Goal: Book appointment/travel/reservation

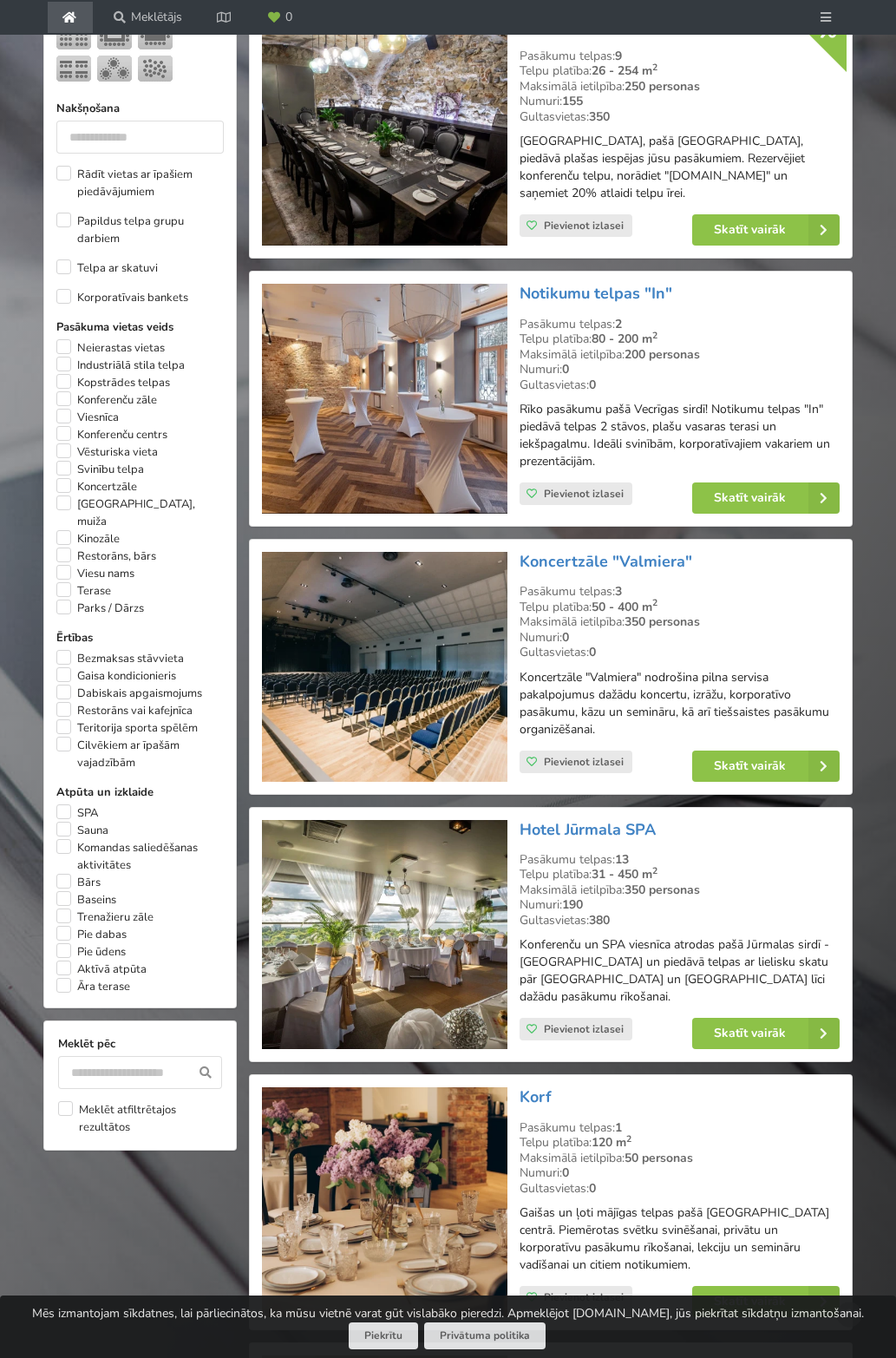
scroll to position [177, 0]
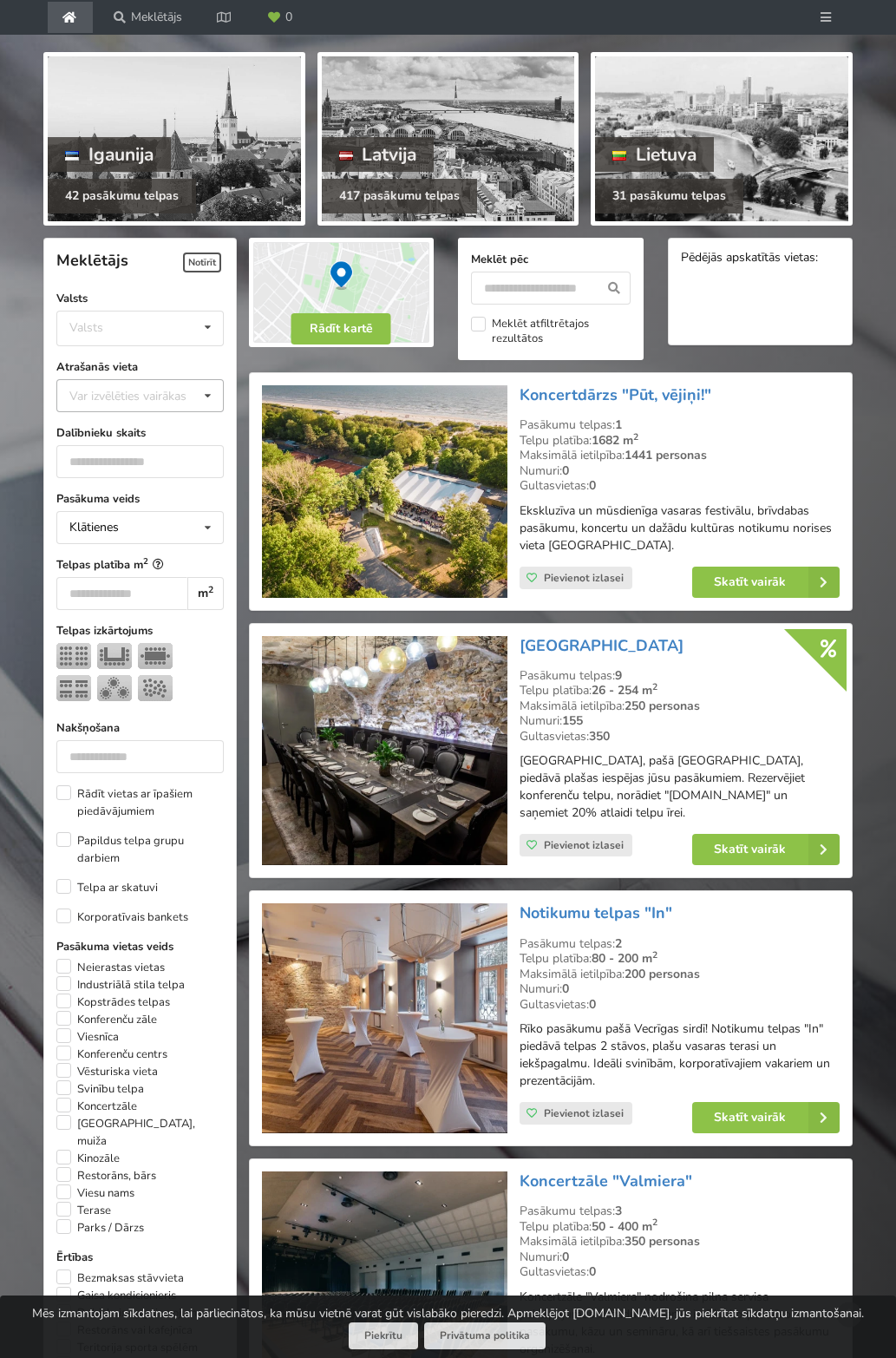
click at [162, 386] on div "Var izvēlēties vairākas" at bounding box center [145, 395] width 161 height 20
type input "*"
click at [97, 411] on div "[GEOGRAPHIC_DATA]" at bounding box center [140, 428] width 166 height 32
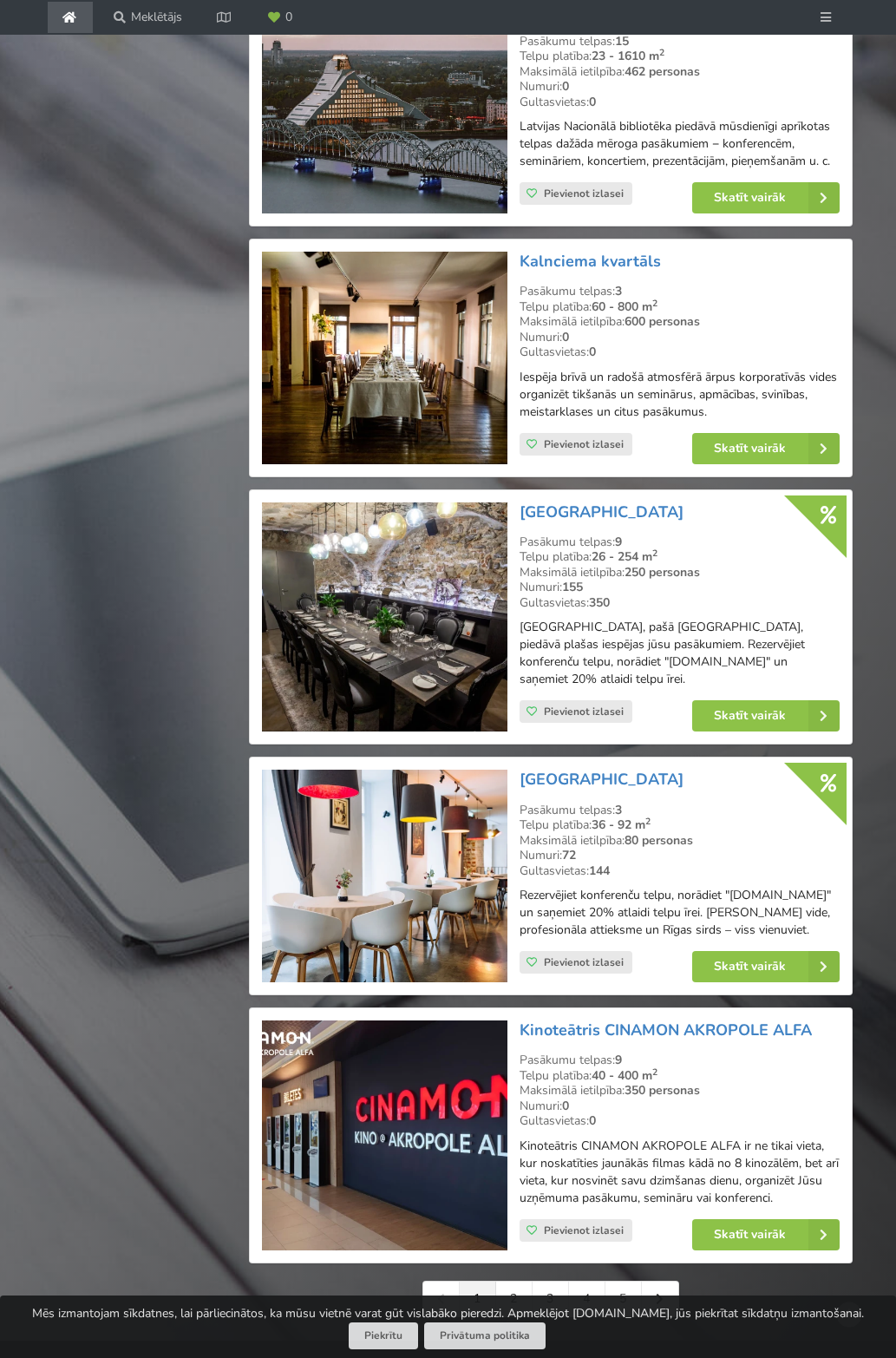
scroll to position [3488, 0]
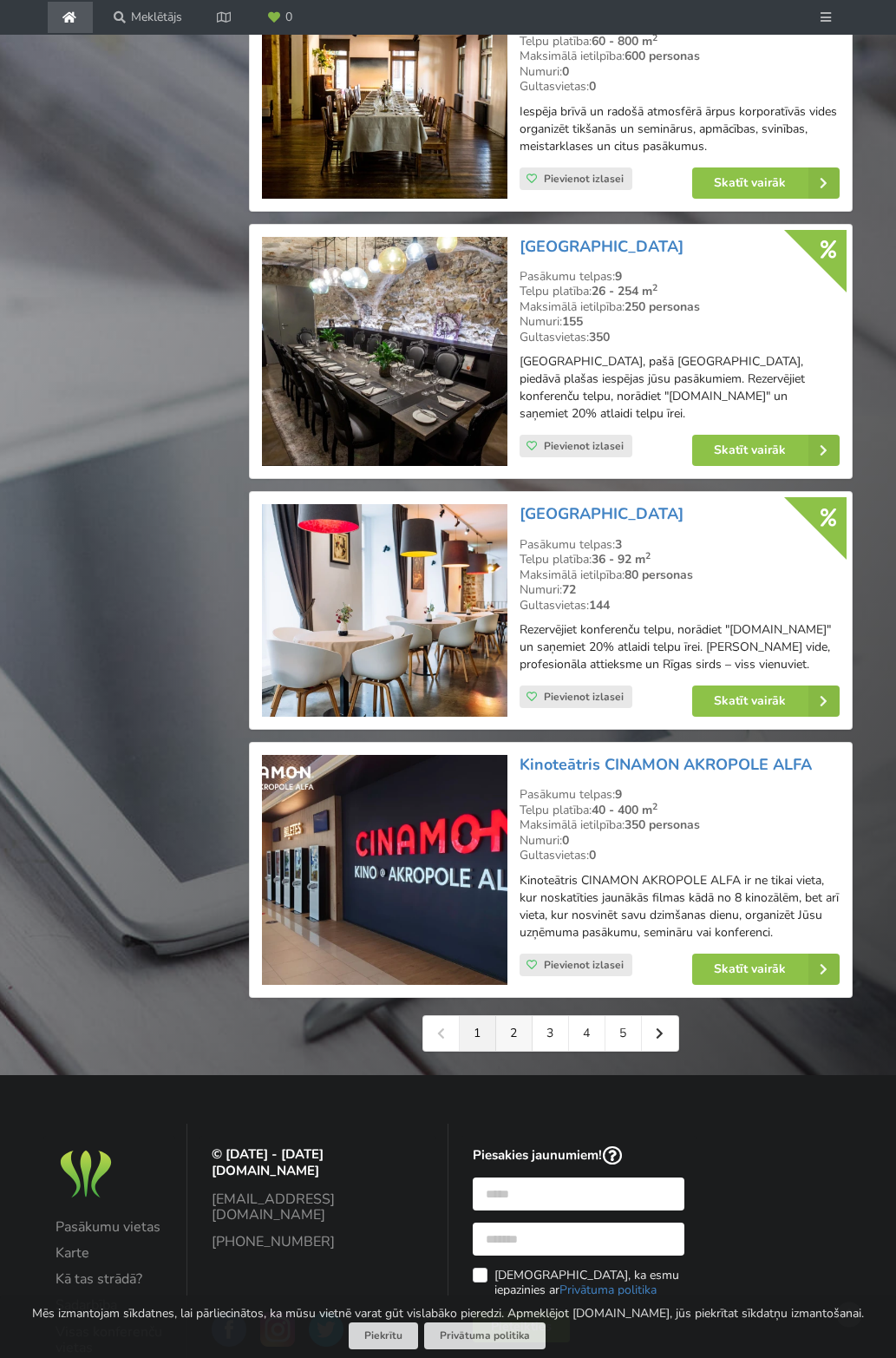
click at [524, 1051] on link "2" at bounding box center [514, 1033] width 36 height 34
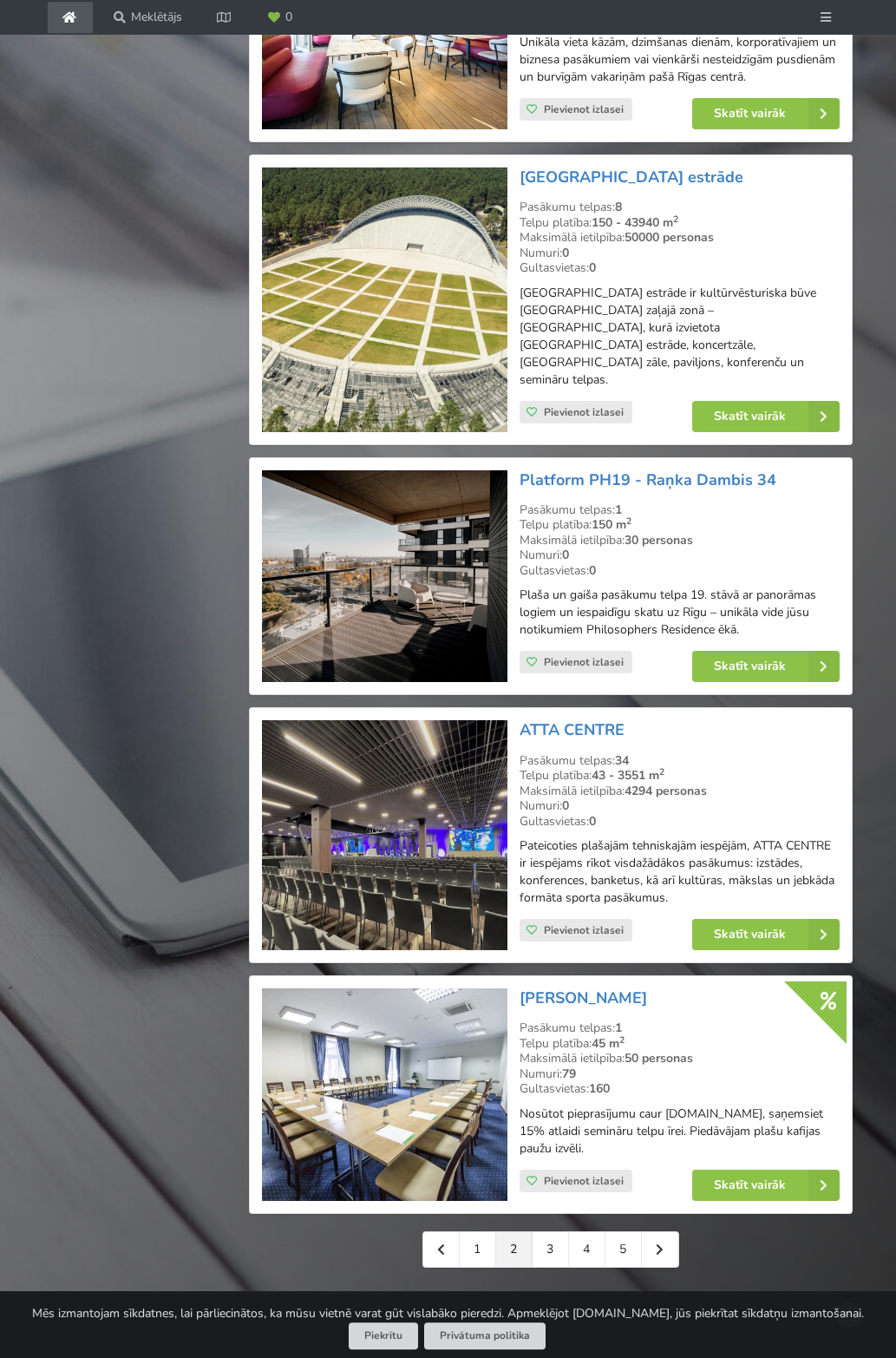
scroll to position [3452, 0]
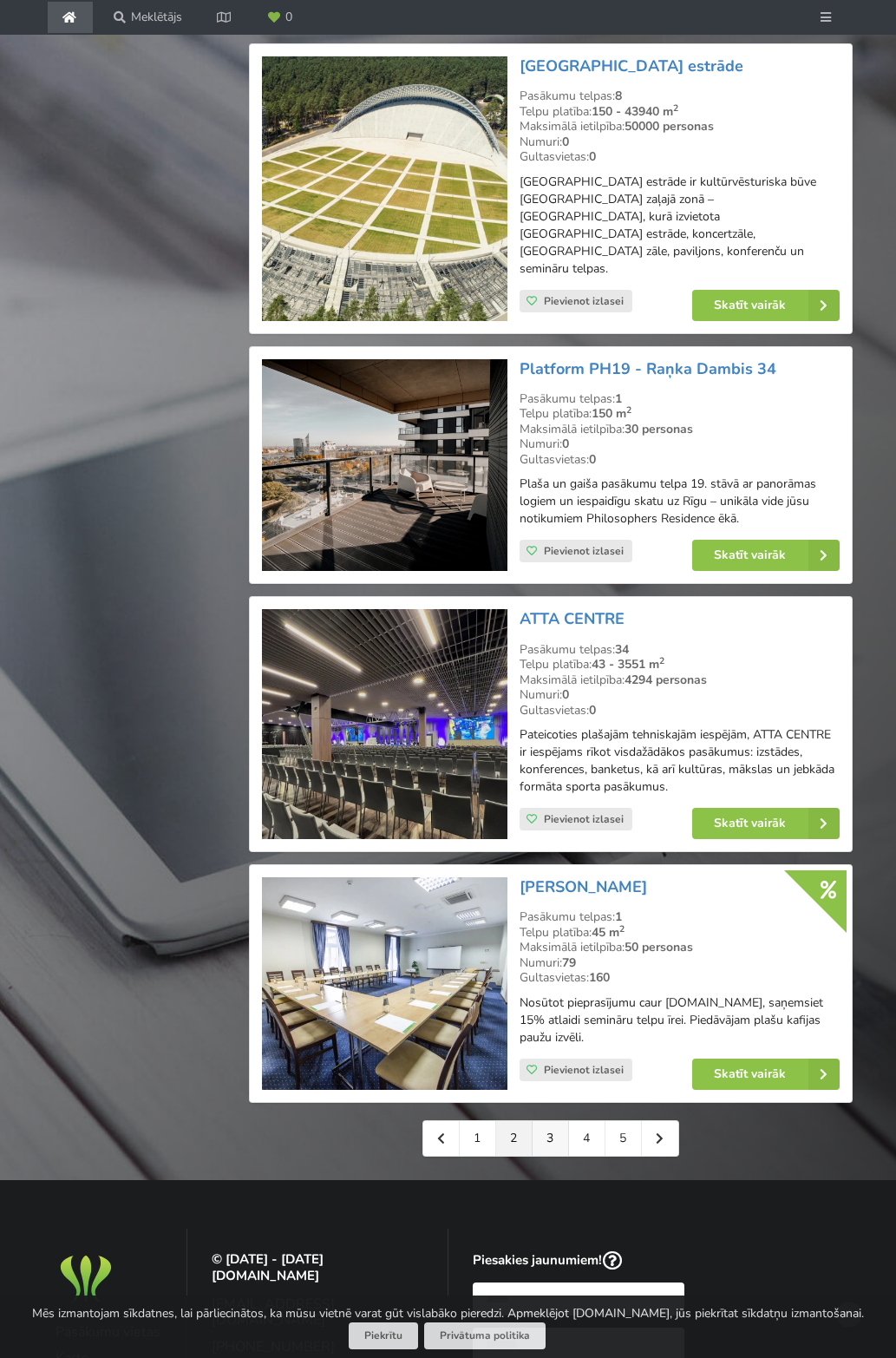
click at [543, 1121] on link "3" at bounding box center [551, 1138] width 36 height 34
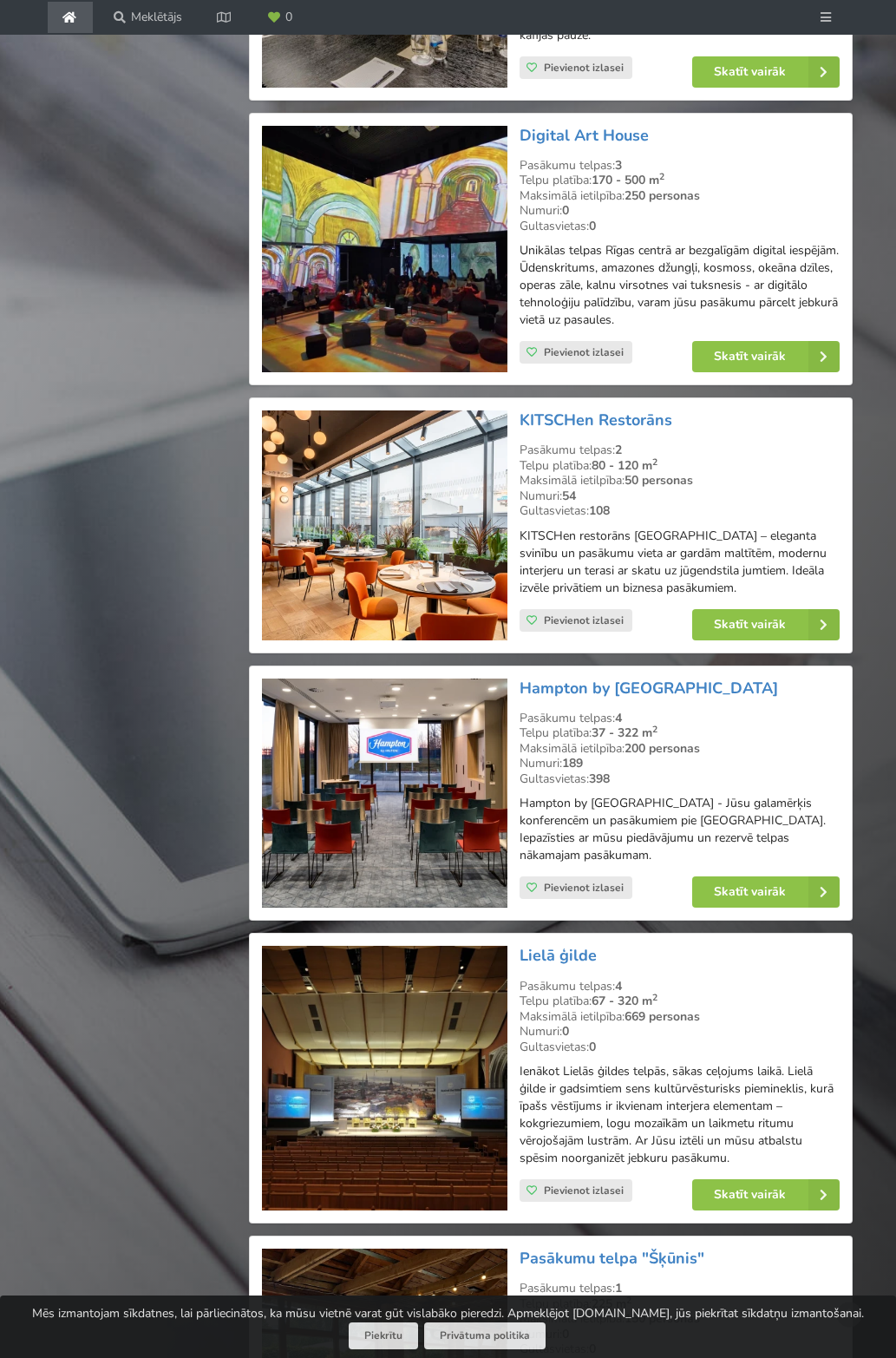
scroll to position [3541, 0]
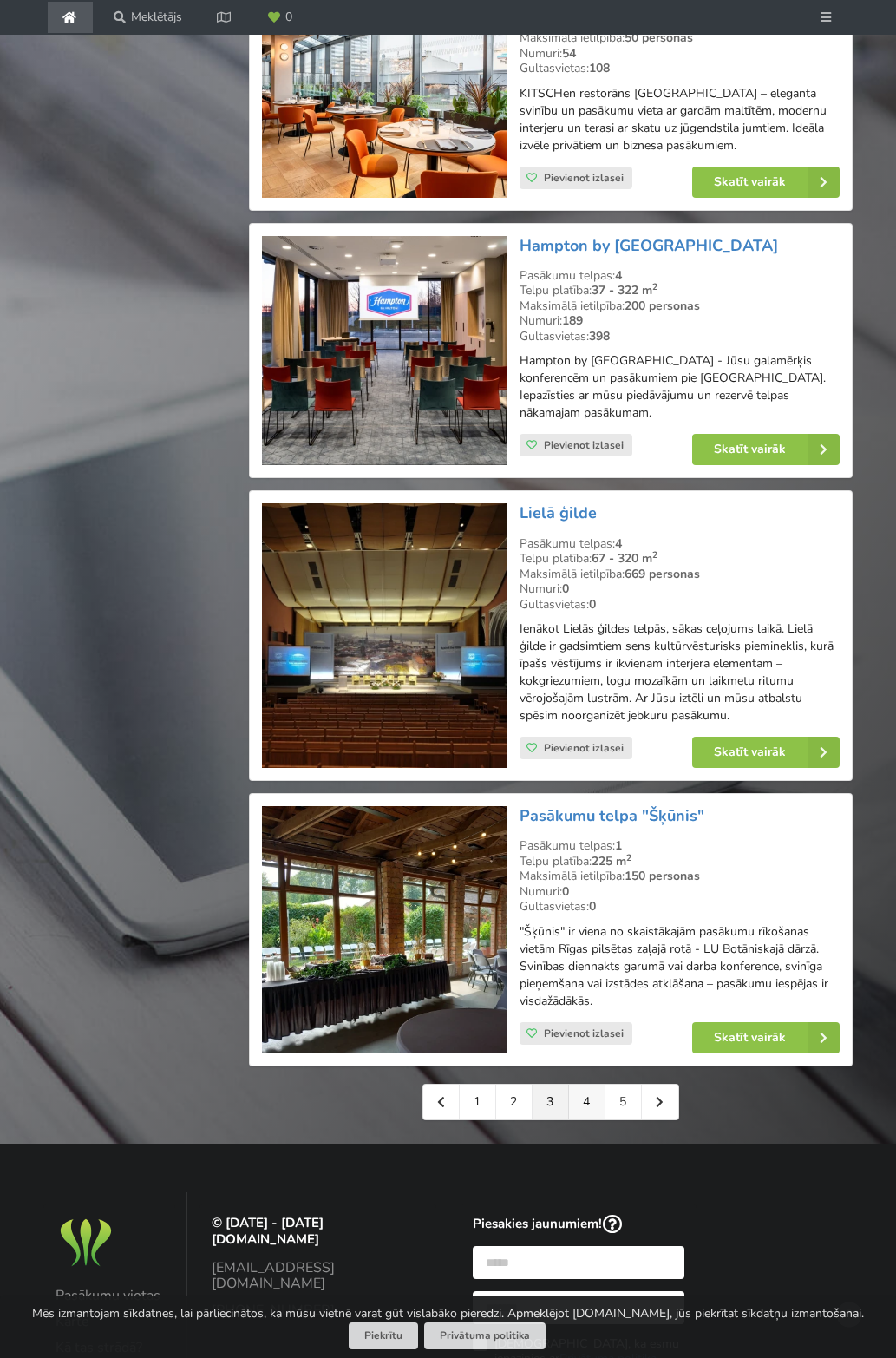
click at [592, 1085] on link "4" at bounding box center [587, 1102] width 36 height 34
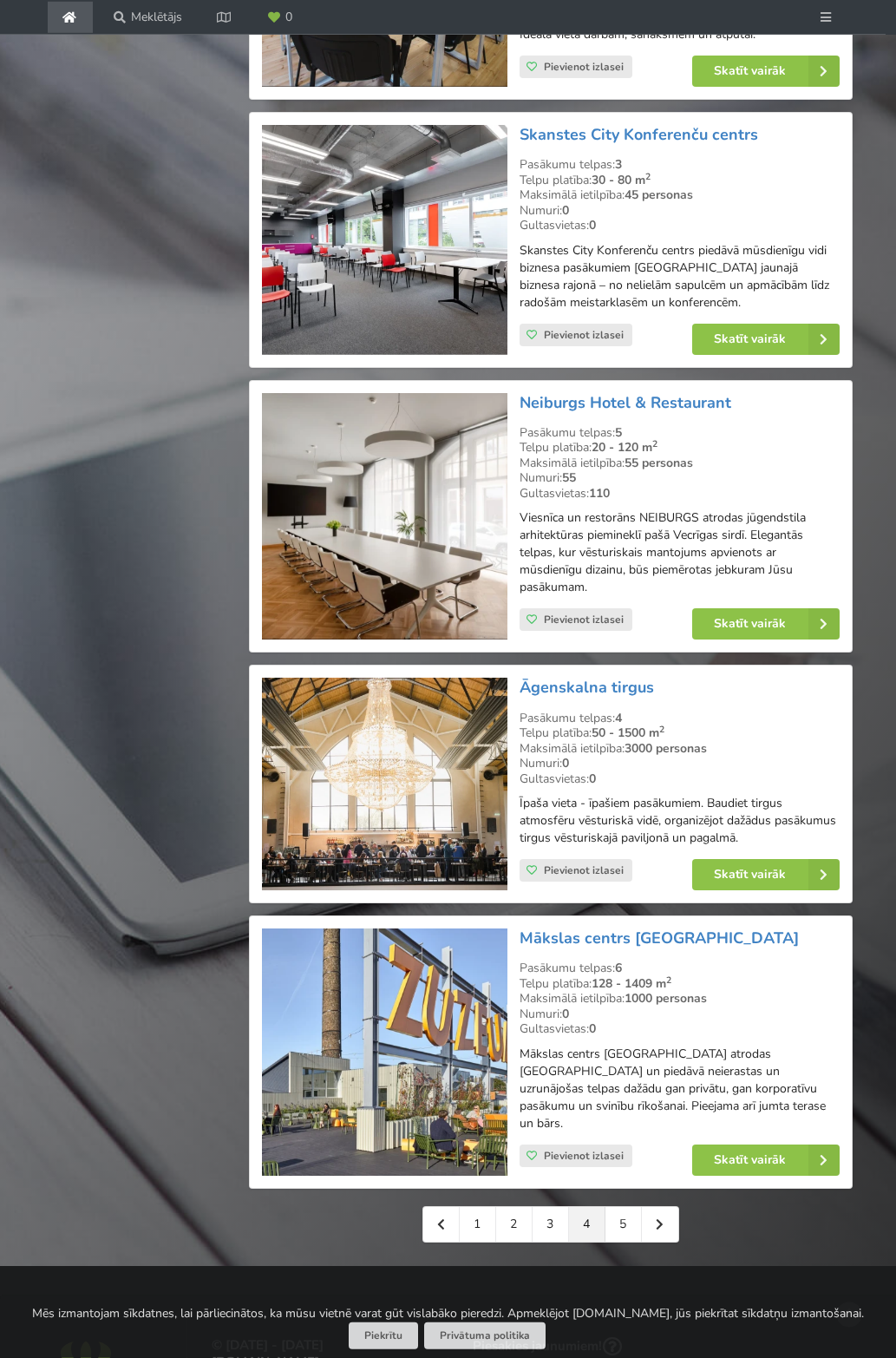
scroll to position [3541, 0]
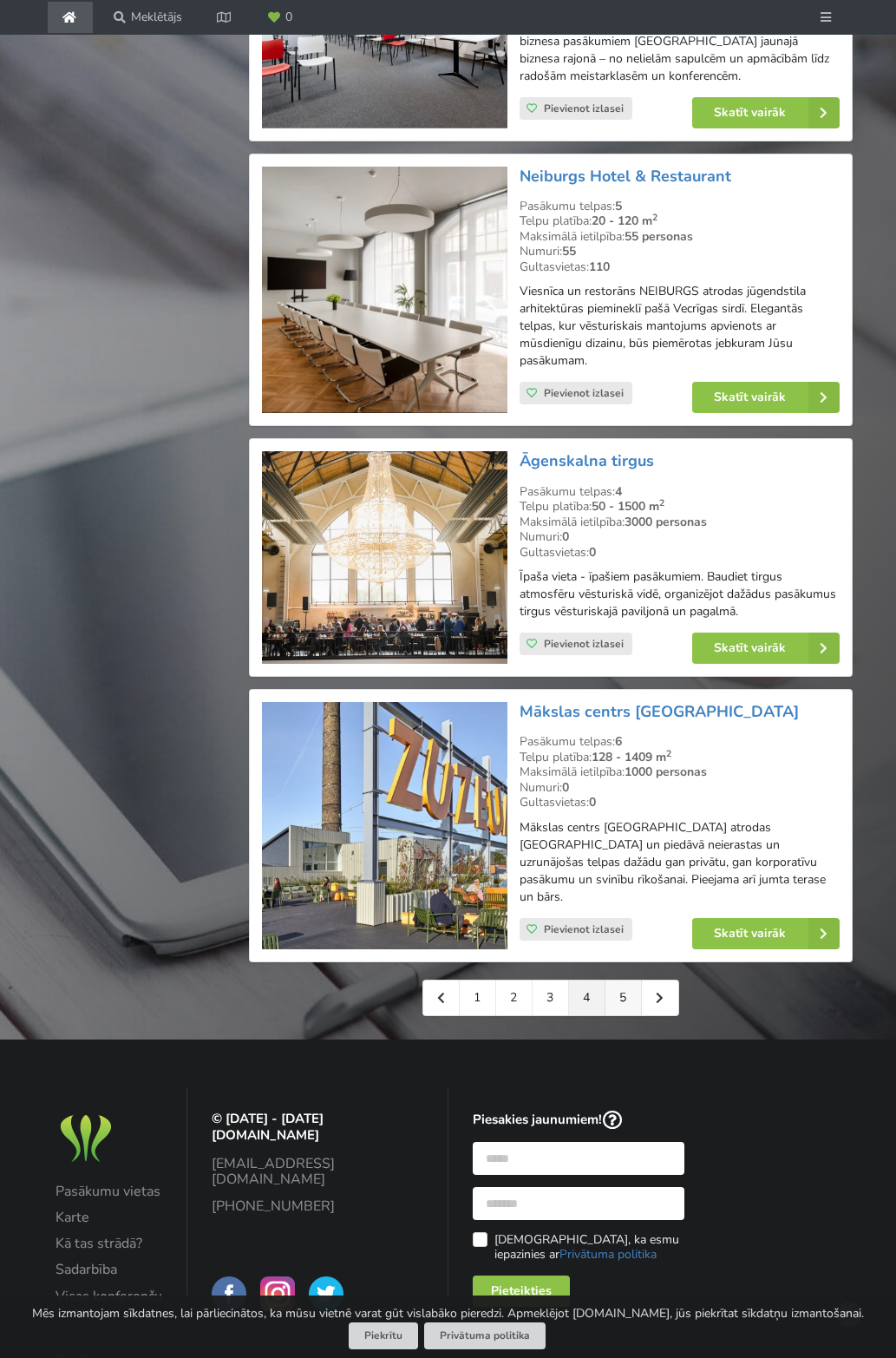
click at [625, 981] on link "5" at bounding box center [624, 998] width 36 height 34
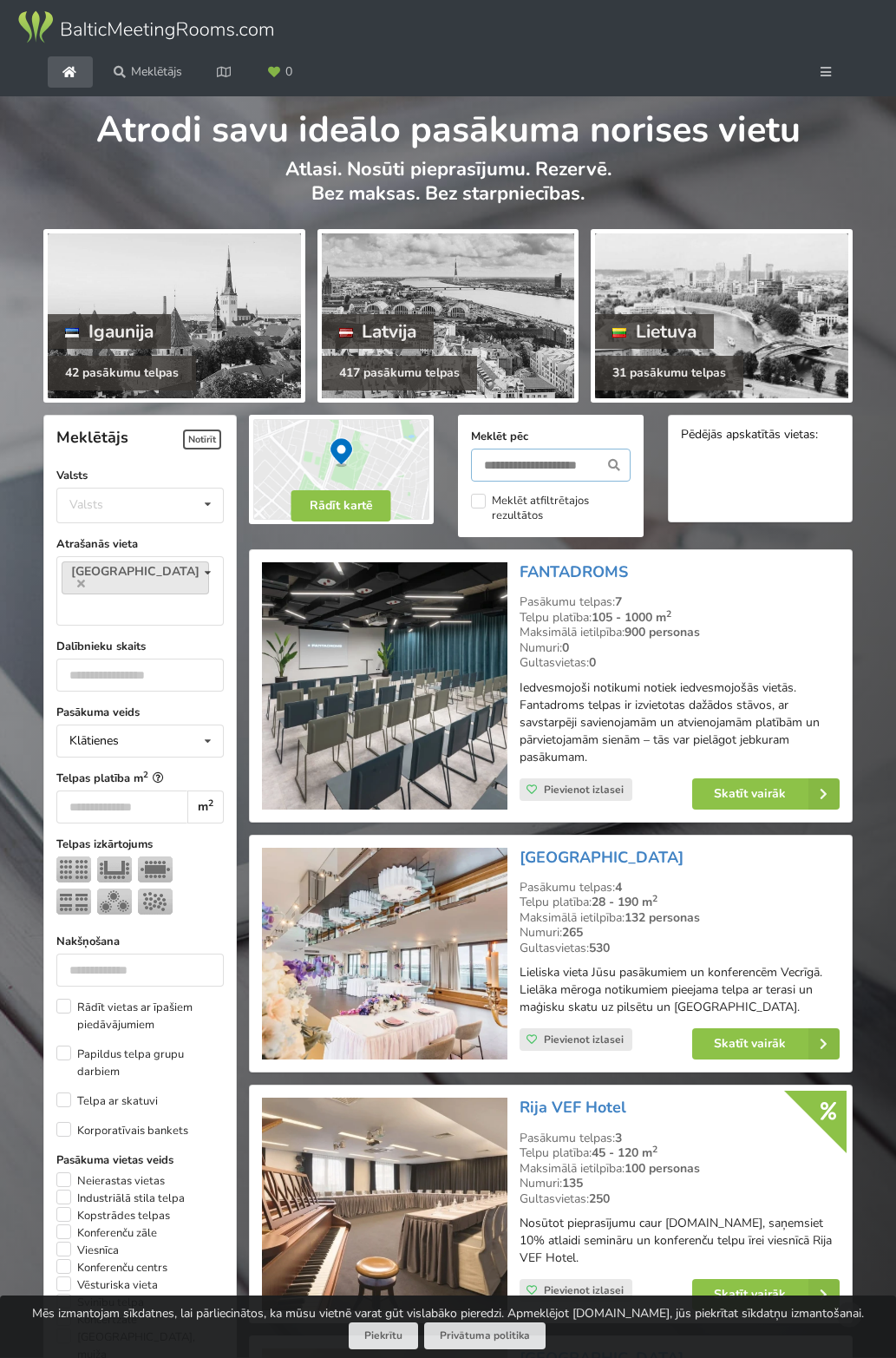
click at [545, 452] on input "text" at bounding box center [550, 465] width 159 height 33
type input "*****"
click at [619, 449] on icon at bounding box center [614, 465] width 32 height 33
type input "*****"
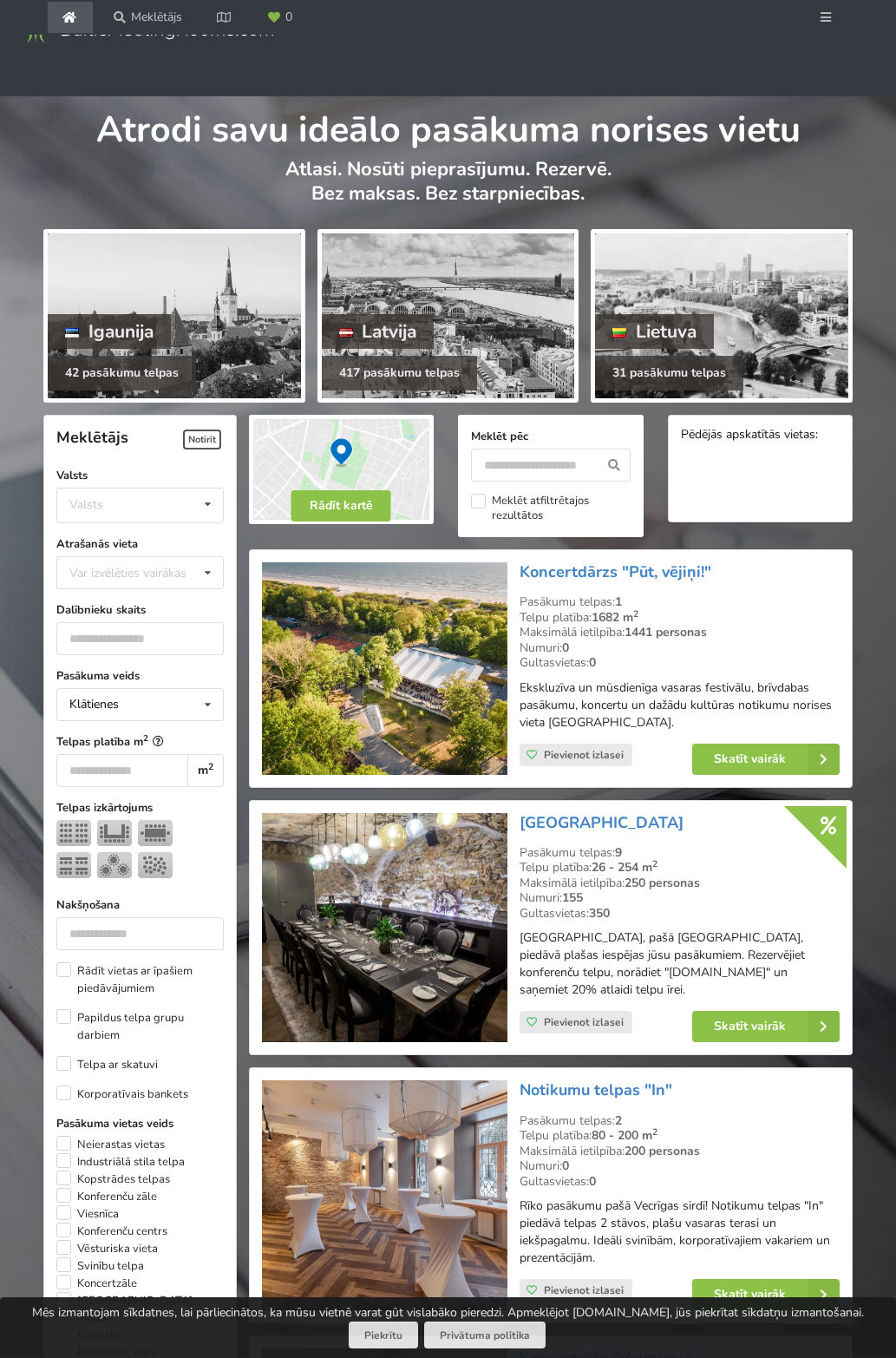
scroll to position [177, 0]
